Goal: Task Accomplishment & Management: Complete application form

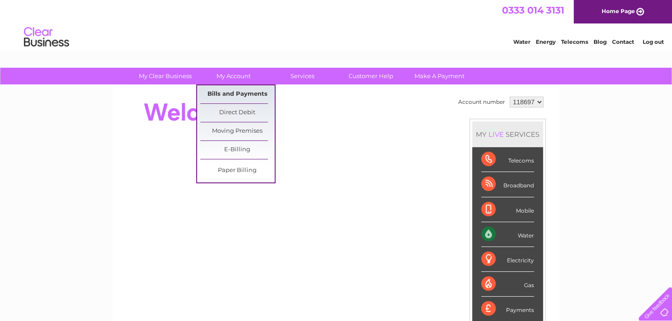
click at [234, 90] on link "Bills and Payments" at bounding box center [237, 94] width 74 height 18
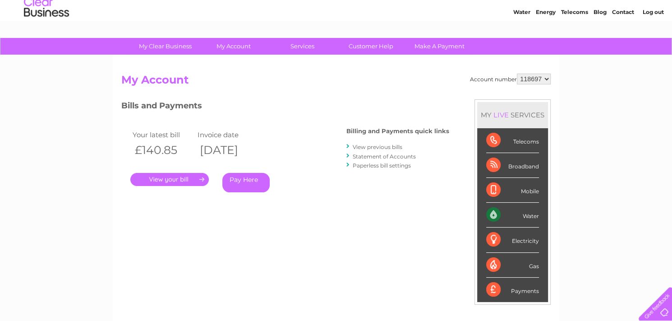
scroll to position [45, 0]
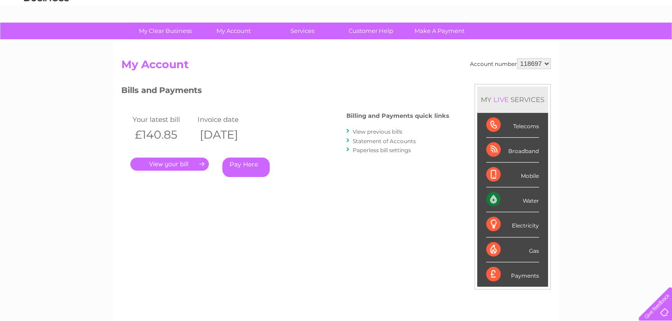
click at [192, 160] on link "." at bounding box center [169, 163] width 78 height 13
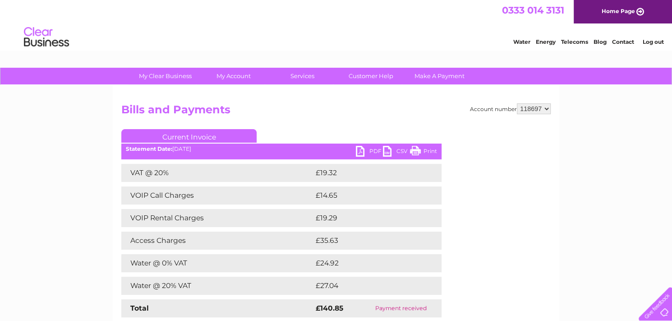
click at [367, 149] on link "PDF" at bounding box center [369, 152] width 27 height 13
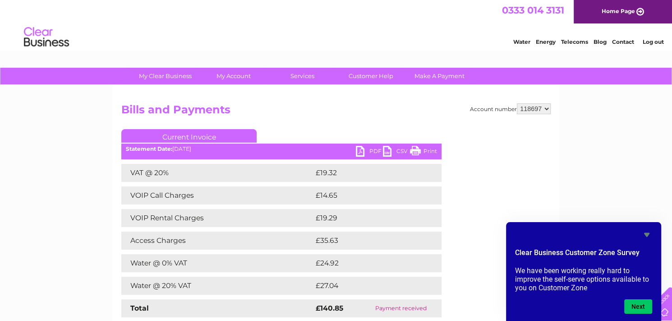
click at [536, 110] on select "118697 444686" at bounding box center [534, 108] width 34 height 11
click at [647, 42] on link "Log out" at bounding box center [652, 41] width 21 height 7
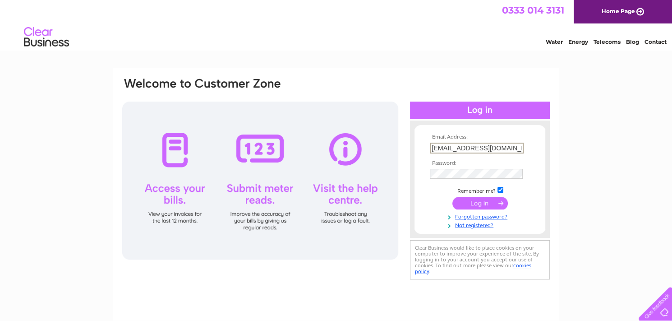
click at [440, 148] on input "info@antoniosgrooming.com" at bounding box center [477, 147] width 94 height 11
type input "tony@antoniosgrooming.com"
click at [470, 200] on input "submit" at bounding box center [479, 202] width 55 height 13
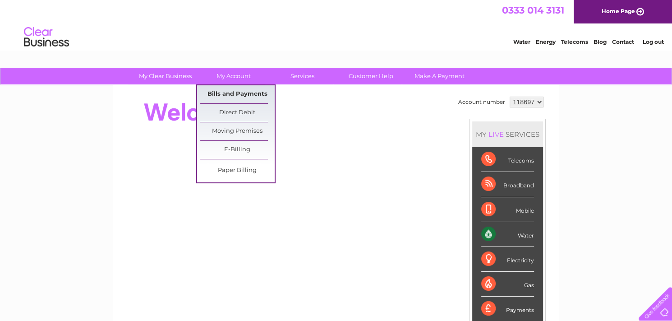
click at [229, 88] on link "Bills and Payments" at bounding box center [237, 94] width 74 height 18
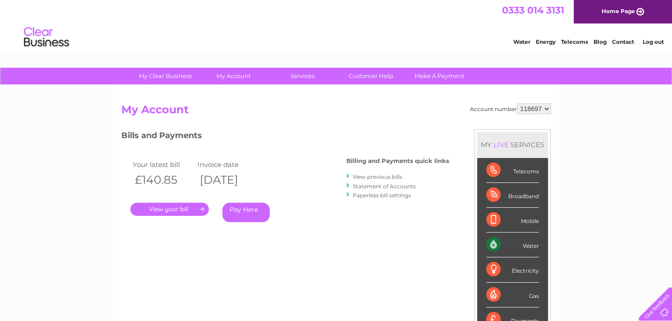
click at [648, 42] on link "Log out" at bounding box center [652, 41] width 21 height 7
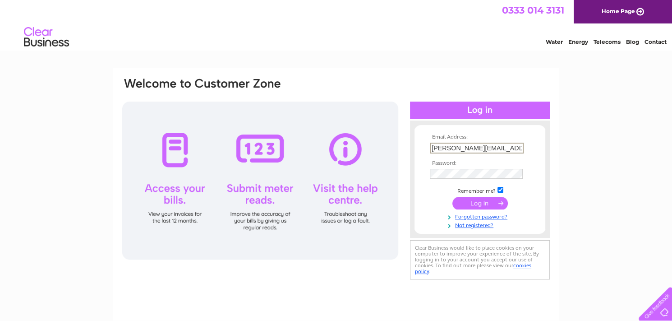
click at [441, 148] on input "[PERSON_NAME][EMAIL_ADDRESS][DOMAIN_NAME]" at bounding box center [477, 147] width 94 height 11
type input "[EMAIL_ADDRESS][DOMAIN_NAME]"
click at [476, 200] on input "submit" at bounding box center [479, 202] width 55 height 13
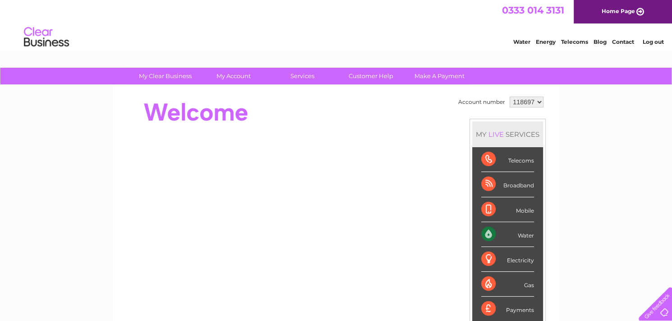
click at [526, 102] on select "118697 444686" at bounding box center [526, 101] width 34 height 11
click at [656, 41] on link "Log out" at bounding box center [652, 41] width 21 height 7
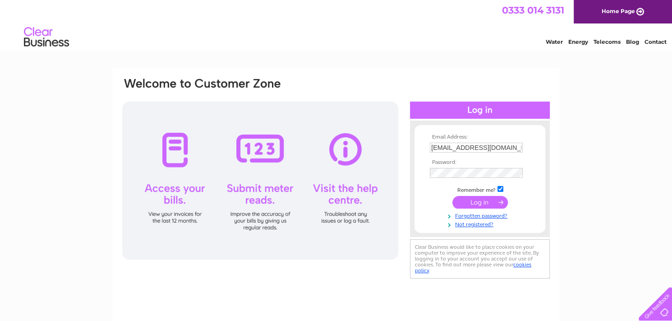
click at [440, 149] on input "[EMAIL_ADDRESS][DOMAIN_NAME]" at bounding box center [476, 147] width 93 height 10
type input "[PERSON_NAME][EMAIL_ADDRESS][DOMAIN_NAME]"
click at [471, 201] on input "submit" at bounding box center [479, 202] width 55 height 13
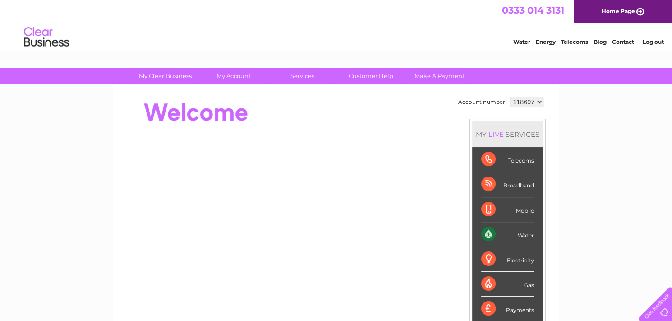
click at [537, 101] on select "118697 444682 444685" at bounding box center [526, 101] width 34 height 11
select select "444682"
click at [509, 96] on select "118697 444682 444685" at bounding box center [526, 101] width 34 height 11
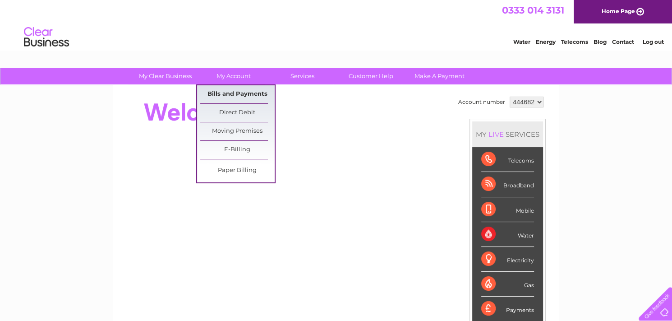
click at [224, 87] on link "Bills and Payments" at bounding box center [237, 94] width 74 height 18
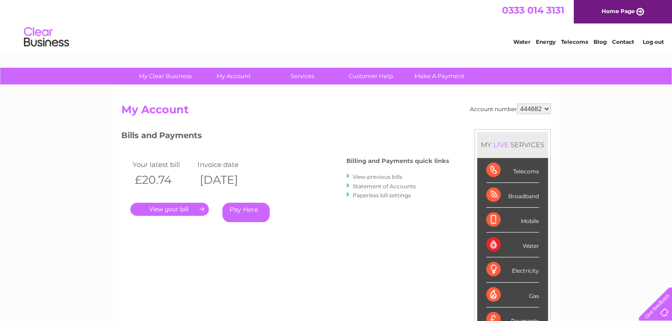
click at [522, 108] on select "118697 444682 444685" at bounding box center [534, 108] width 34 height 11
select select "444685"
click at [517, 103] on select "118697 444682 444685" at bounding box center [534, 108] width 34 height 11
click at [531, 109] on select "118697 444682 444685" at bounding box center [534, 108] width 34 height 11
select select "444682"
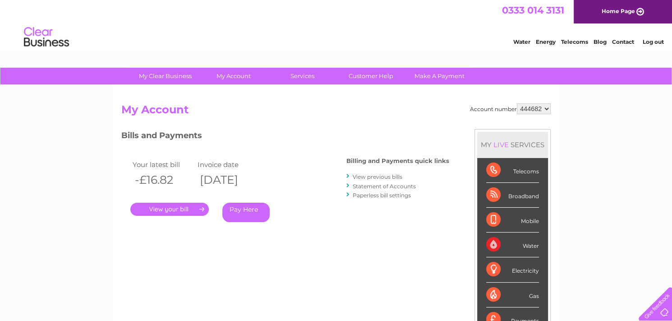
click at [517, 103] on select "118697 444682 444685" at bounding box center [534, 108] width 34 height 11
click at [189, 207] on link "." at bounding box center [169, 208] width 78 height 13
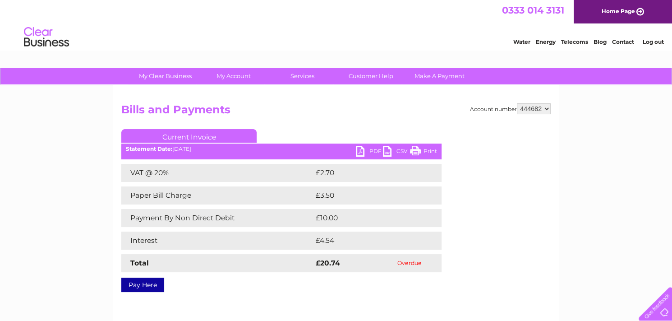
click at [367, 149] on link "PDF" at bounding box center [369, 152] width 27 height 13
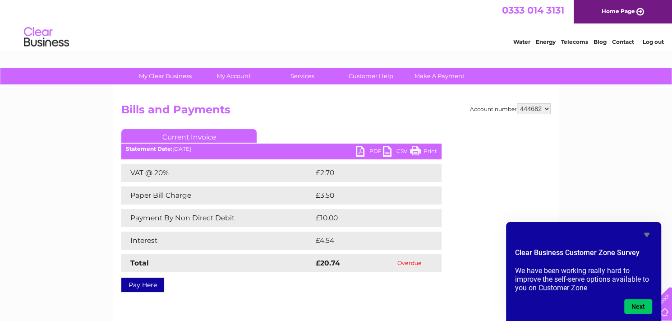
click at [550, 107] on select "118697 444682 444685" at bounding box center [534, 108] width 34 height 11
select select "444685"
click at [517, 103] on select "118697 444682 444685" at bounding box center [534, 108] width 34 height 11
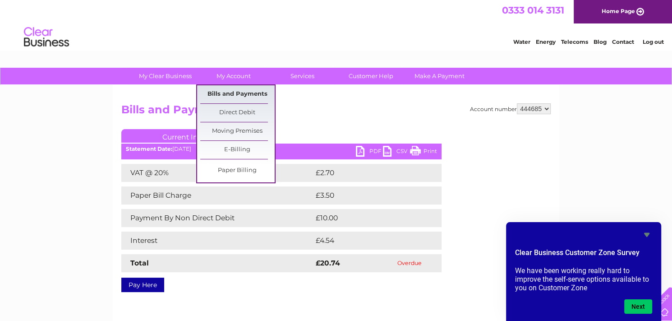
click at [233, 89] on link "Bills and Payments" at bounding box center [237, 94] width 74 height 18
click at [234, 95] on link "Bills and Payments" at bounding box center [237, 94] width 74 height 18
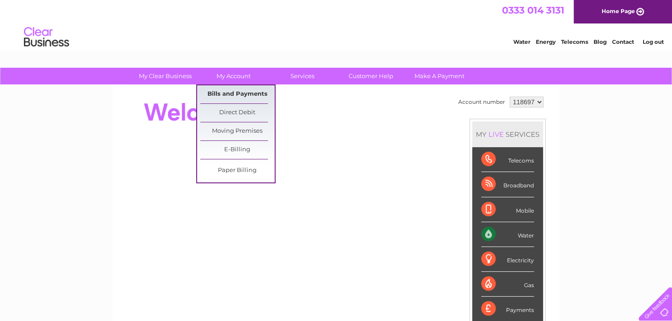
click at [229, 88] on link "Bills and Payments" at bounding box center [237, 94] width 74 height 18
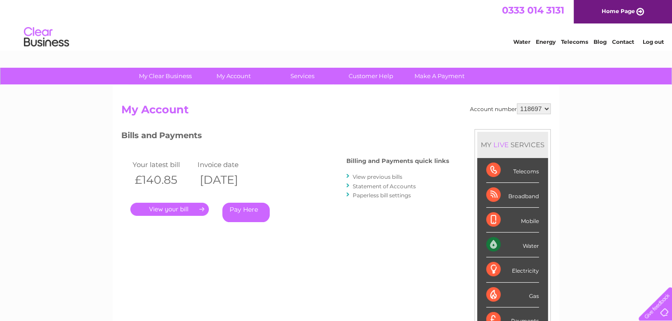
click at [532, 108] on select "118697 444682 444685" at bounding box center [534, 108] width 34 height 11
select select "444682"
click at [517, 103] on select "118697 444682 444685" at bounding box center [534, 108] width 34 height 11
click at [189, 205] on link "." at bounding box center [169, 208] width 78 height 13
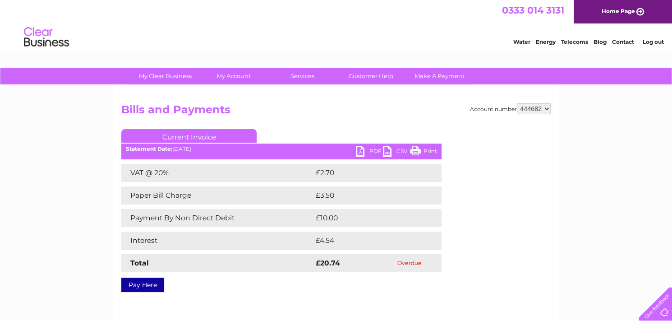
click at [370, 150] on link "PDF" at bounding box center [369, 152] width 27 height 13
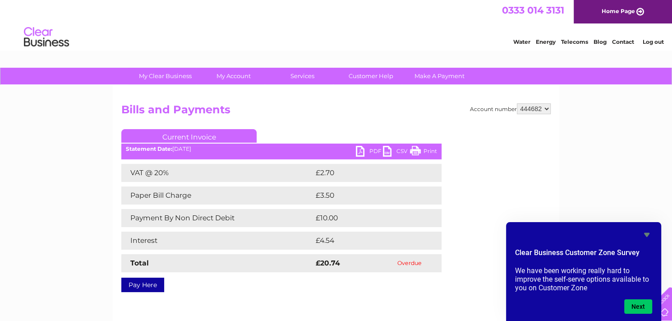
click at [546, 113] on select "118697 444682 444685" at bounding box center [534, 108] width 34 height 11
click at [651, 43] on link "Log out" at bounding box center [652, 41] width 21 height 7
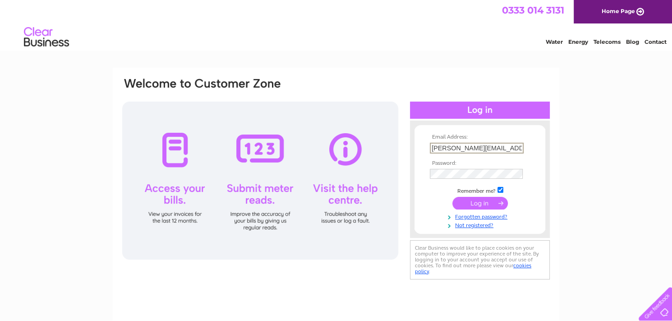
click at [443, 148] on input "[PERSON_NAME][EMAIL_ADDRESS][DOMAIN_NAME]" at bounding box center [477, 147] width 94 height 11
type input "[EMAIL_ADDRESS][DOMAIN_NAME]"
click at [472, 197] on input "submit" at bounding box center [479, 202] width 55 height 13
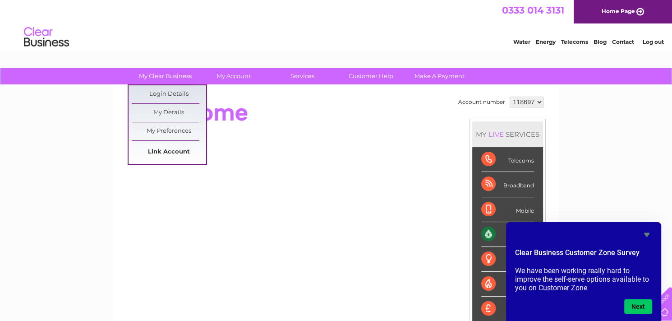
click at [163, 152] on link "Link Account" at bounding box center [169, 152] width 74 height 18
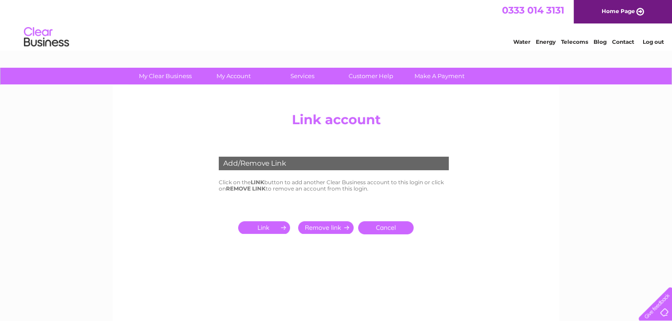
click at [257, 226] on input "submit" at bounding box center [265, 227] width 55 height 13
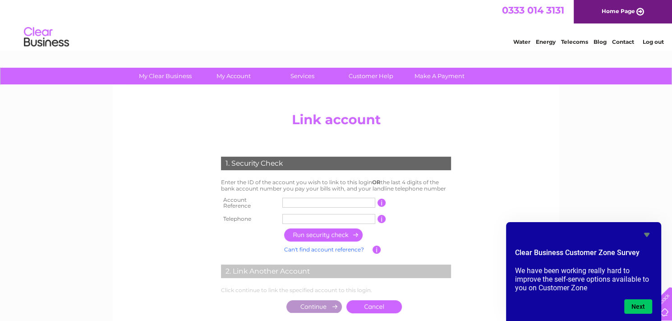
click at [332, 202] on input "text" at bounding box center [328, 202] width 93 height 10
type input "445067"
click at [321, 214] on input "text" at bounding box center [328, 219] width 93 height 10
type input "02084648851"
click at [341, 233] on input "button" at bounding box center [323, 234] width 79 height 13
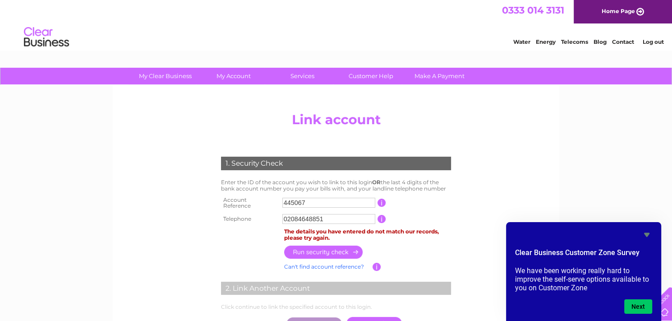
drag, startPoint x: 314, startPoint y: 201, endPoint x: 279, endPoint y: 202, distance: 35.2
click at [279, 202] on tr "Account Reference 445067 This should appear at the top of your bill and its the…" at bounding box center [336, 203] width 234 height 18
click at [319, 248] on input "button" at bounding box center [323, 251] width 79 height 13
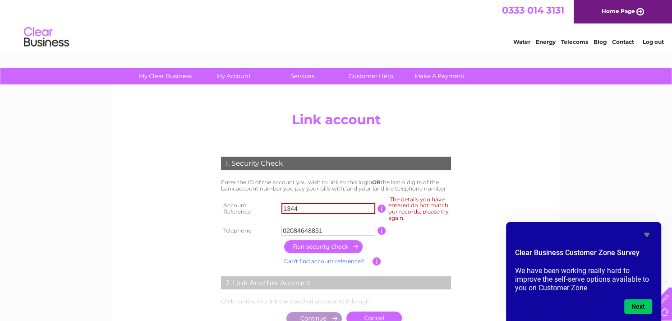
drag, startPoint x: 298, startPoint y: 208, endPoint x: 271, endPoint y: 206, distance: 26.6
click at [271, 206] on tr "Account Reference 1344 The details you have entered do not match our records, p…" at bounding box center [336, 208] width 234 height 29
type input "7103"
click at [307, 248] on input "button" at bounding box center [323, 246] width 79 height 13
click at [345, 242] on input "button" at bounding box center [323, 246] width 79 height 13
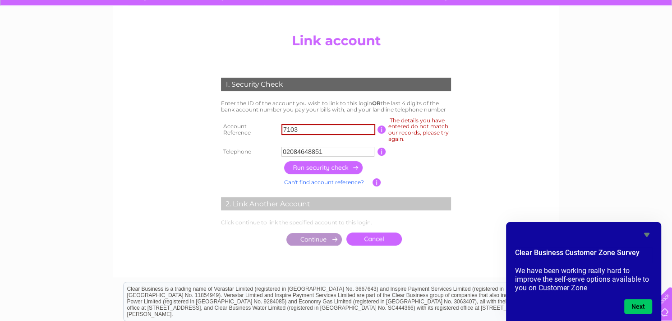
scroll to position [90, 0]
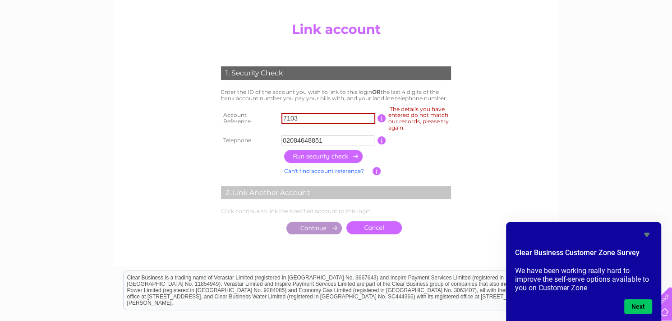
click at [333, 153] on input "button" at bounding box center [323, 156] width 79 height 13
click at [330, 140] on input "02084648851" at bounding box center [327, 140] width 93 height 10
click at [334, 155] on input "button" at bounding box center [323, 156] width 79 height 13
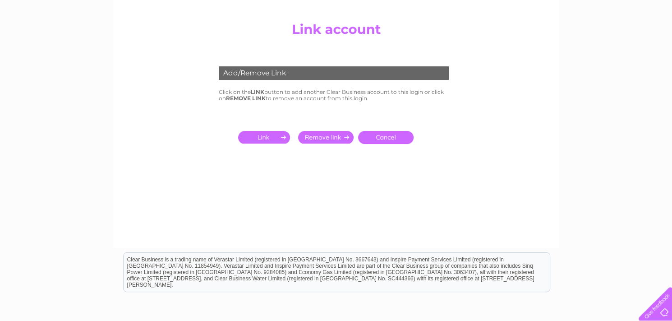
click at [247, 135] on input "submit" at bounding box center [265, 137] width 55 height 13
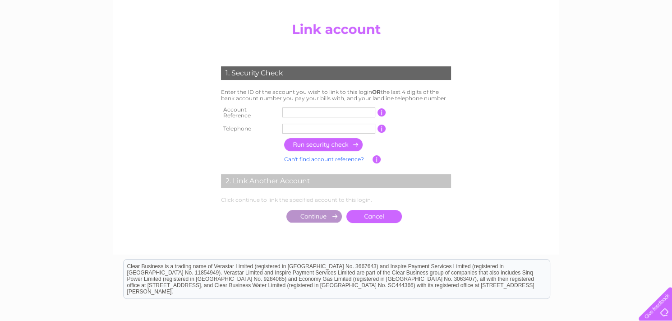
click at [327, 110] on input "text" at bounding box center [328, 112] width 93 height 10
type input "7103"
type input "02084648851"
click at [325, 139] on input "button" at bounding box center [323, 144] width 79 height 13
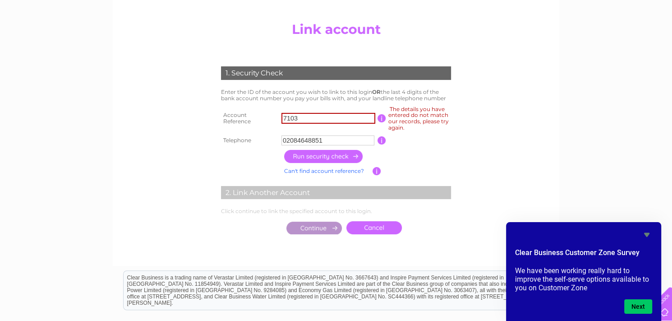
click at [320, 114] on input "7103" at bounding box center [328, 118] width 94 height 11
click at [326, 140] on input "02084648851" at bounding box center [327, 140] width 93 height 10
click at [383, 118] on input "button" at bounding box center [381, 118] width 9 height 8
click at [381, 119] on input "button" at bounding box center [381, 118] width 9 height 8
click at [381, 141] on input "button" at bounding box center [381, 140] width 9 height 8
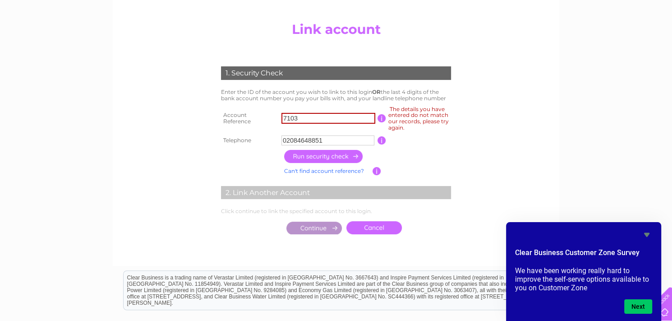
click at [325, 156] on input "button" at bounding box center [323, 156] width 79 height 13
click at [338, 171] on link "Can't find account reference?" at bounding box center [324, 170] width 80 height 7
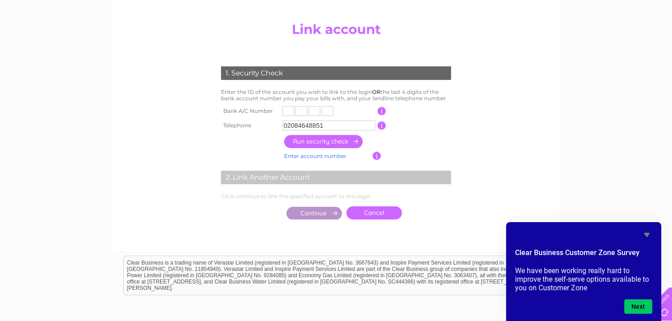
click at [288, 110] on input "text" at bounding box center [288, 111] width 12 height 10
type input "7"
click at [297, 110] on input "text" at bounding box center [301, 111] width 12 height 10
type input "1"
click at [317, 114] on input "text" at bounding box center [314, 111] width 12 height 10
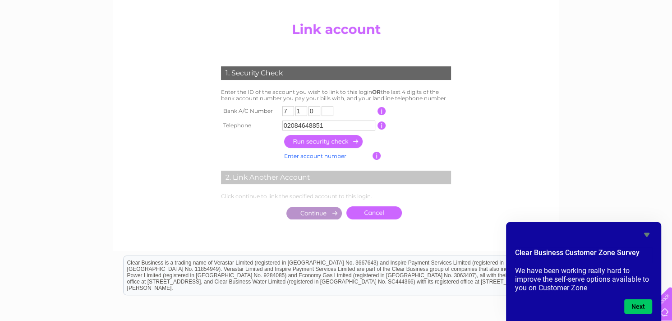
type input "0"
click at [324, 110] on input "text" at bounding box center [327, 111] width 12 height 10
type input "3"
click at [322, 144] on input "button" at bounding box center [323, 141] width 79 height 13
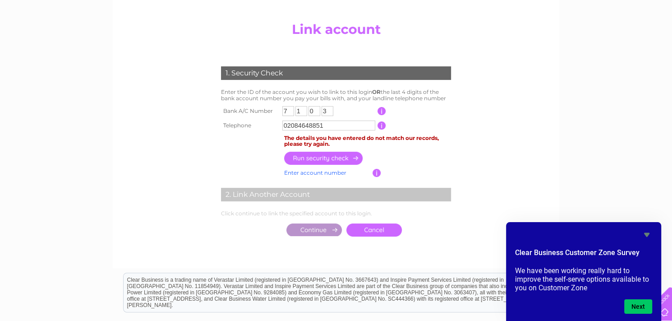
click at [325, 173] on link "Enter account number" at bounding box center [315, 172] width 62 height 7
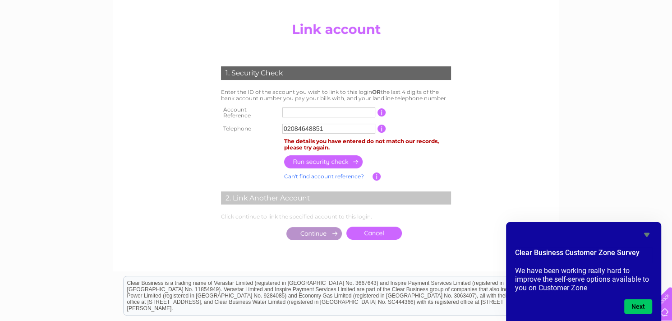
click at [325, 173] on link "Can't find account reference?" at bounding box center [324, 176] width 80 height 7
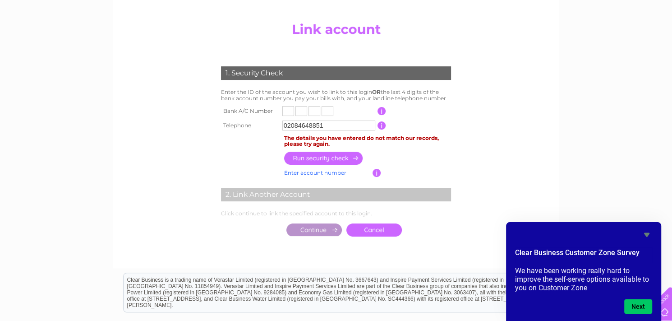
click at [325, 173] on link "Enter account number" at bounding box center [315, 172] width 62 height 7
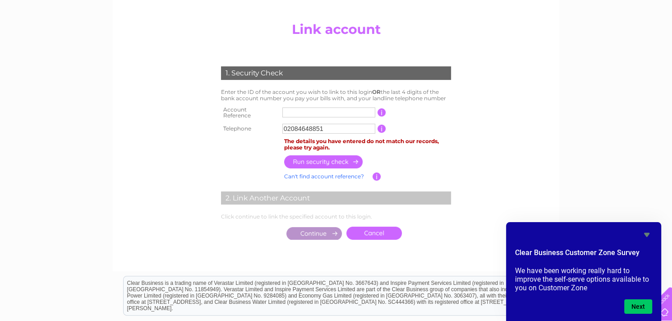
click at [330, 111] on input "text" at bounding box center [328, 112] width 93 height 10
type input "445067"
click at [334, 161] on input "button" at bounding box center [323, 161] width 79 height 13
click at [380, 125] on input "button" at bounding box center [381, 128] width 9 height 8
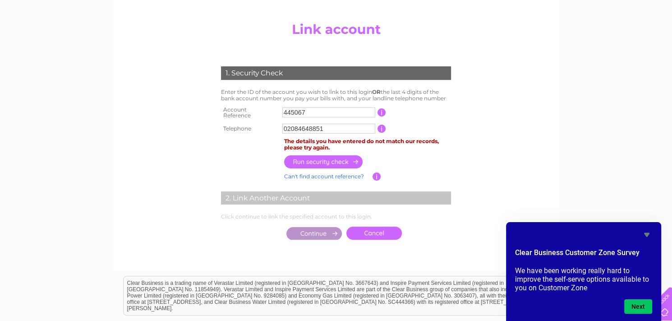
click at [353, 173] on link "Can't find account reference?" at bounding box center [324, 176] width 80 height 7
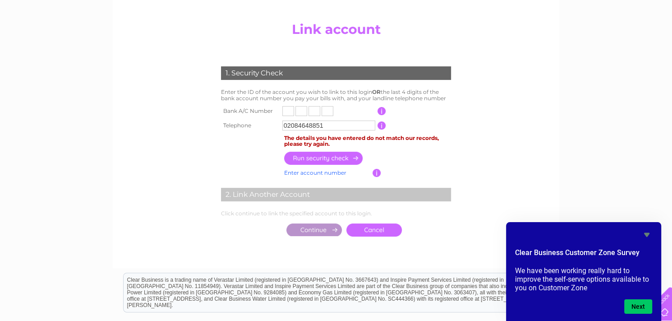
click at [290, 111] on input "text" at bounding box center [288, 111] width 12 height 10
type input "7"
click at [299, 107] on input "text" at bounding box center [301, 111] width 12 height 10
type input "1"
click at [311, 111] on input "text" at bounding box center [314, 111] width 12 height 10
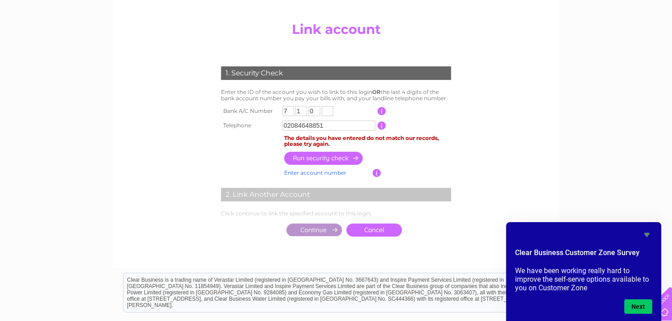
type input "0"
click at [324, 111] on input "text" at bounding box center [327, 111] width 12 height 10
type input "3"
click at [337, 156] on input "button" at bounding box center [323, 157] width 79 height 13
